Goal: Information Seeking & Learning: Learn about a topic

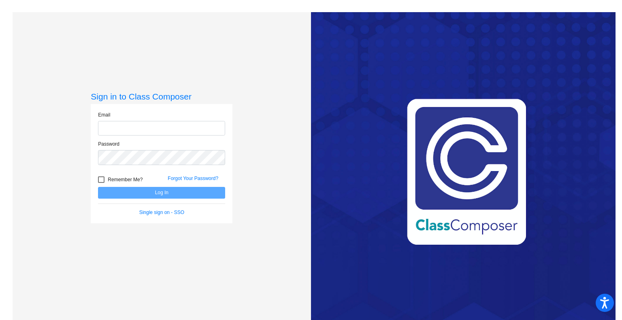
click at [121, 130] on input "email" at bounding box center [161, 128] width 127 height 15
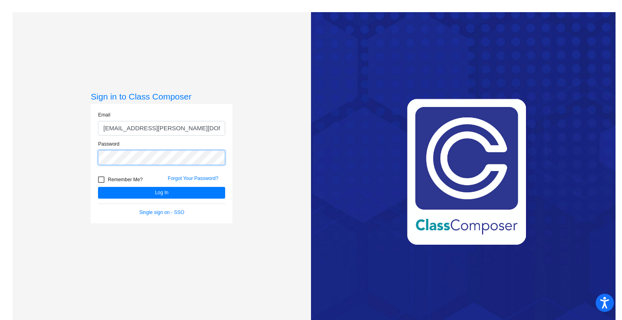
click at [98, 187] on button "Log In" at bounding box center [161, 193] width 127 height 12
click at [144, 128] on input "[EMAIL_ADDRESS][PERSON_NAME][DOMAIN_NAME]" at bounding box center [161, 128] width 127 height 15
type input "[EMAIL_ADDRESS][PERSON_NAME][DOMAIN_NAME]"
click at [98, 187] on button "Log In" at bounding box center [161, 193] width 127 height 12
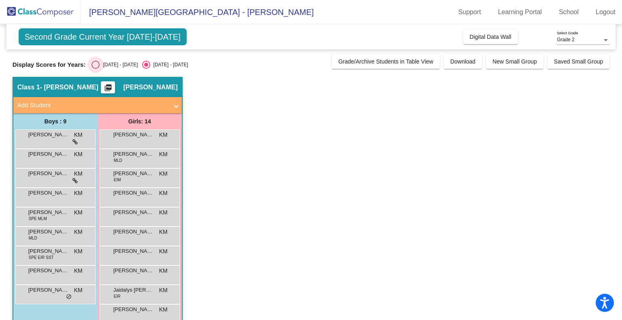
click at [97, 64] on div "Select an option" at bounding box center [95, 65] width 8 height 8
click at [96, 69] on input "[DATE] - [DATE]" at bounding box center [95, 69] width 0 height 0
radio input "true"
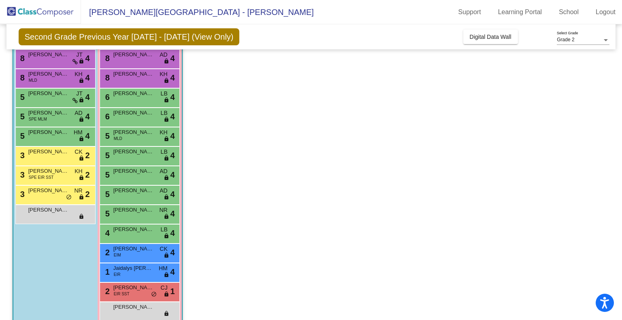
scroll to position [79, 0]
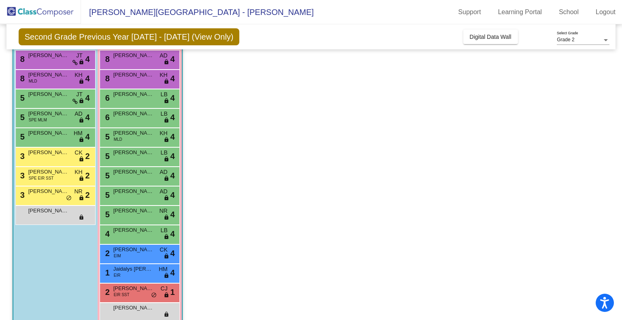
click at [146, 289] on span "[PERSON_NAME]" at bounding box center [133, 288] width 40 height 8
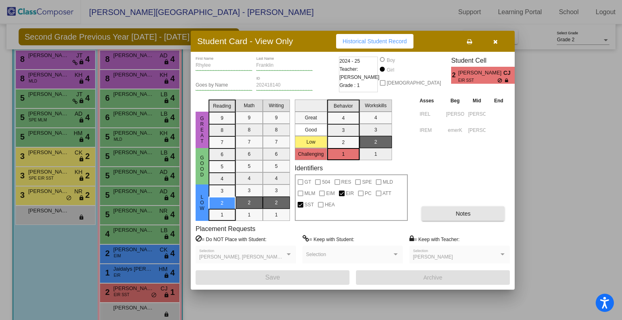
click at [442, 210] on button "Notes" at bounding box center [462, 213] width 83 height 15
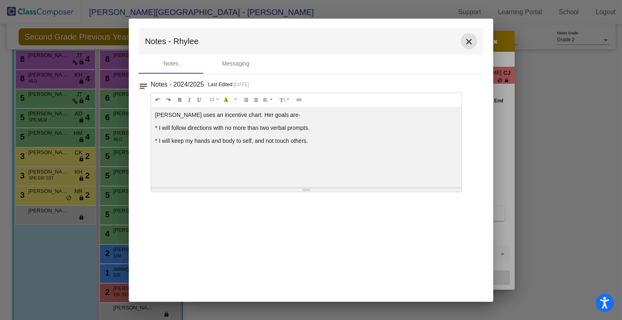
click at [469, 39] on mat-icon "close" at bounding box center [469, 42] width 10 height 10
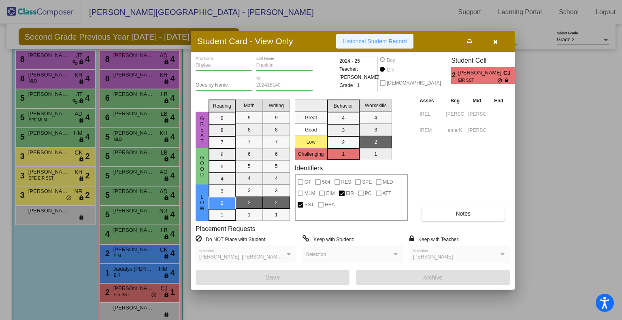
click at [388, 42] on span "Historical Student Record" at bounding box center [374, 41] width 64 height 6
click at [495, 41] on icon "button" at bounding box center [495, 42] width 4 height 6
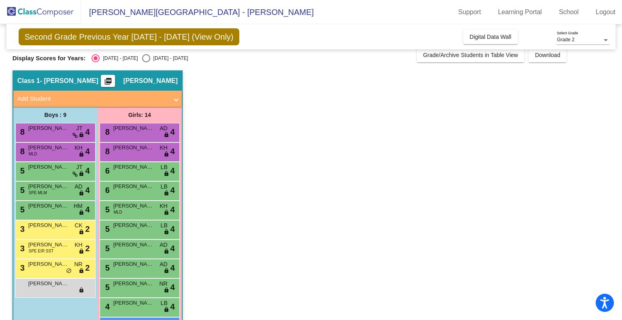
scroll to position [0, 0]
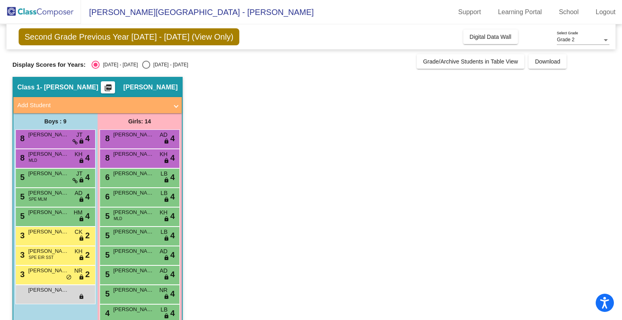
click at [142, 65] on div "Select an option" at bounding box center [146, 65] width 8 height 8
click at [146, 69] on input "[DATE] - [DATE]" at bounding box center [146, 69] width 0 height 0
radio input "true"
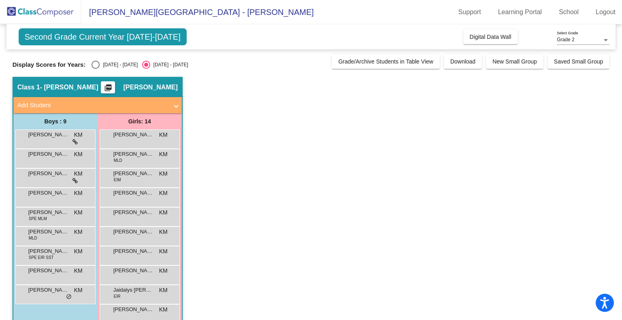
click at [63, 236] on div "[PERSON_NAME] MLD KM lock do_not_disturb_alt" at bounding box center [54, 235] width 77 height 17
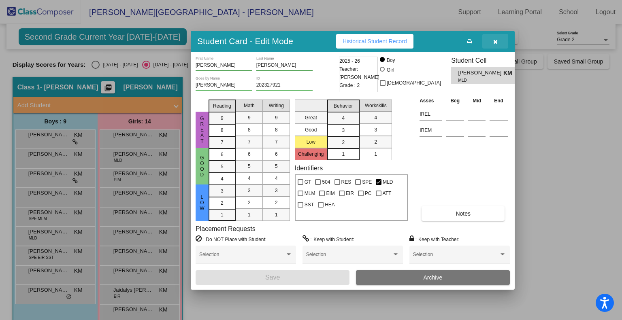
click at [495, 43] on icon "button" at bounding box center [495, 42] width 4 height 6
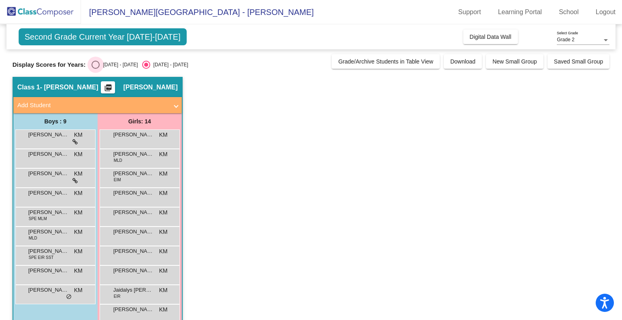
click at [96, 64] on div "Select an option" at bounding box center [95, 65] width 8 height 8
click at [96, 69] on input "[DATE] - [DATE]" at bounding box center [95, 69] width 0 height 0
radio input "true"
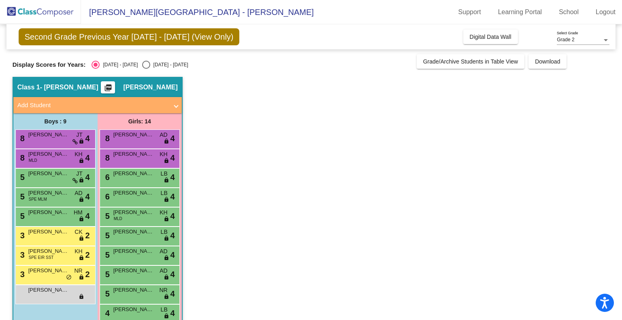
click at [148, 142] on div "8 [PERSON_NAME] AD lock do_not_disturb_alt 4" at bounding box center [139, 138] width 77 height 17
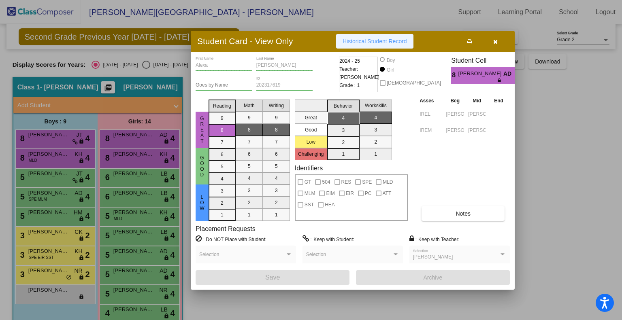
click at [384, 45] on button "Historical Student Record" at bounding box center [374, 41] width 77 height 15
click at [388, 46] on button "Historical Student Record" at bounding box center [374, 41] width 77 height 15
click at [494, 42] on icon "button" at bounding box center [495, 42] width 4 height 6
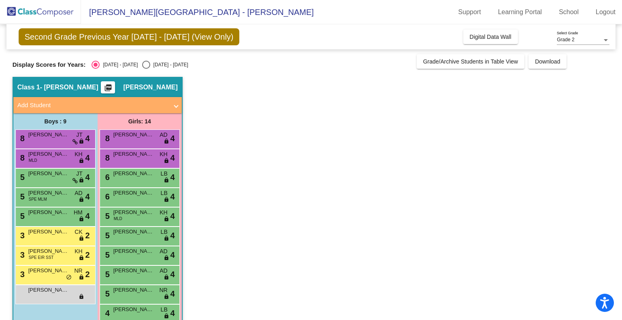
click at [580, 43] on div "Grade 2 Select Grade" at bounding box center [582, 38] width 53 height 14
click at [580, 43] on span "Grade 2" at bounding box center [582, 40] width 53 height 15
click at [113, 85] on mat-icon "picture_as_pdf" at bounding box center [108, 89] width 10 height 11
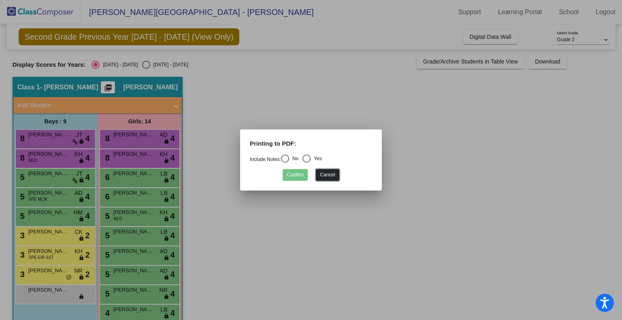
click at [335, 179] on button "Cancel" at bounding box center [327, 175] width 23 height 12
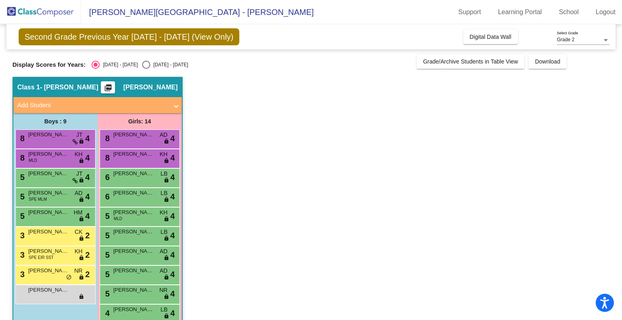
click at [174, 103] on span at bounding box center [175, 105] width 3 height 9
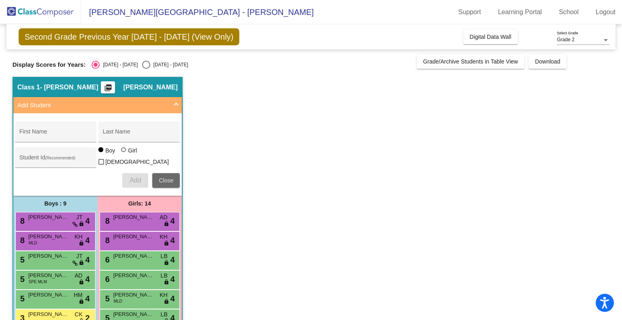
click at [170, 177] on span "Close" at bounding box center [166, 180] width 15 height 6
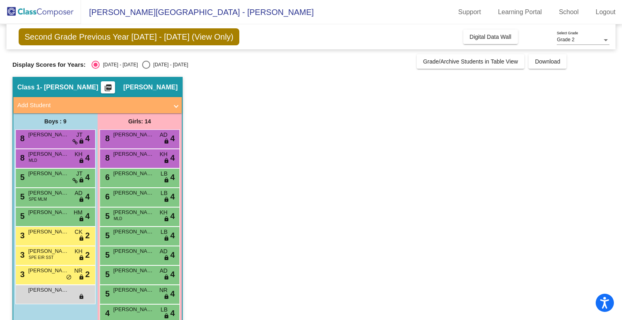
click at [54, 198] on div "5 [PERSON_NAME] SPE MLM AD lock do_not_disturb_alt 4" at bounding box center [54, 196] width 77 height 17
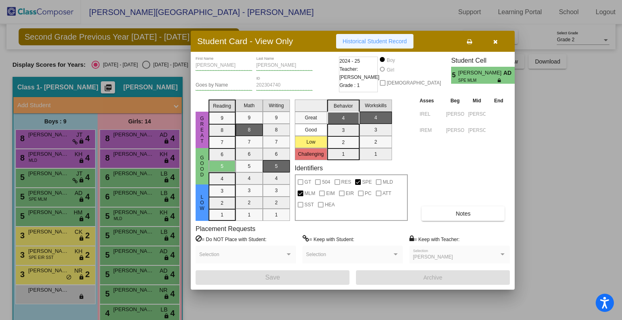
click at [380, 44] on span "Historical Student Record" at bounding box center [374, 41] width 64 height 6
click at [493, 38] on span "button" at bounding box center [495, 41] width 4 height 6
